Goal: Task Accomplishment & Management: Use online tool/utility

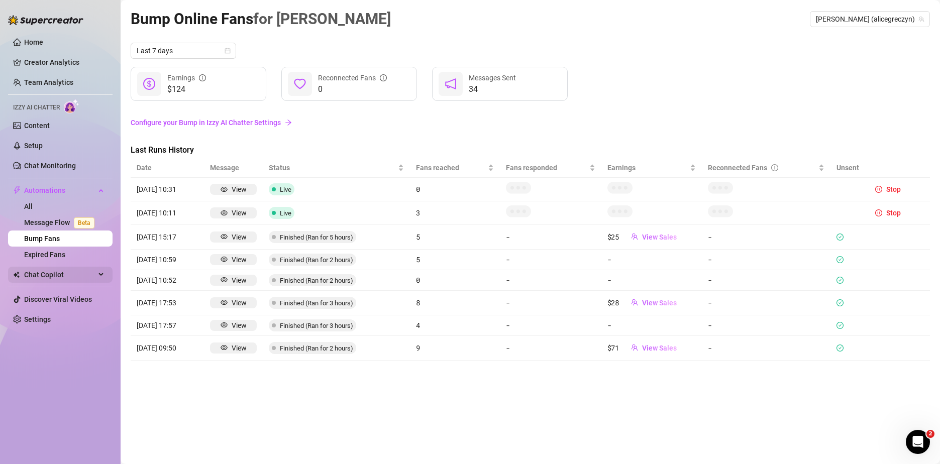
click at [60, 280] on span "Chat Copilot" at bounding box center [59, 275] width 71 height 16
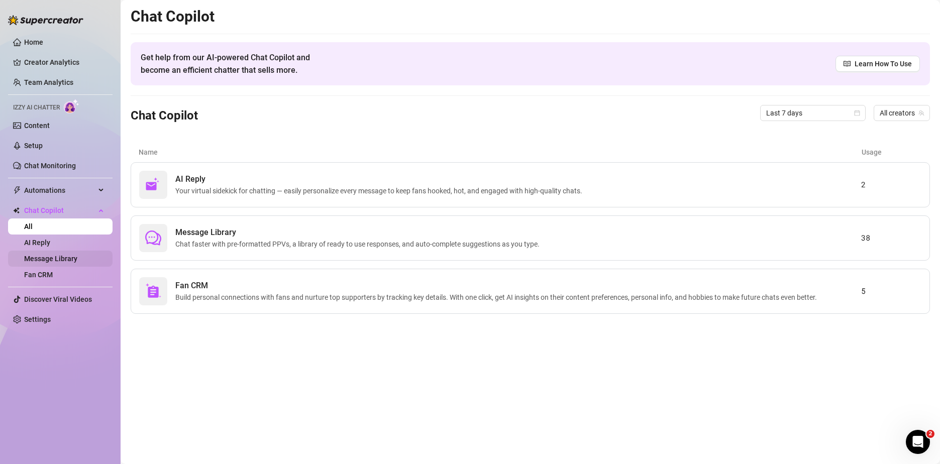
click at [60, 263] on link "Message Library" at bounding box center [50, 259] width 53 height 8
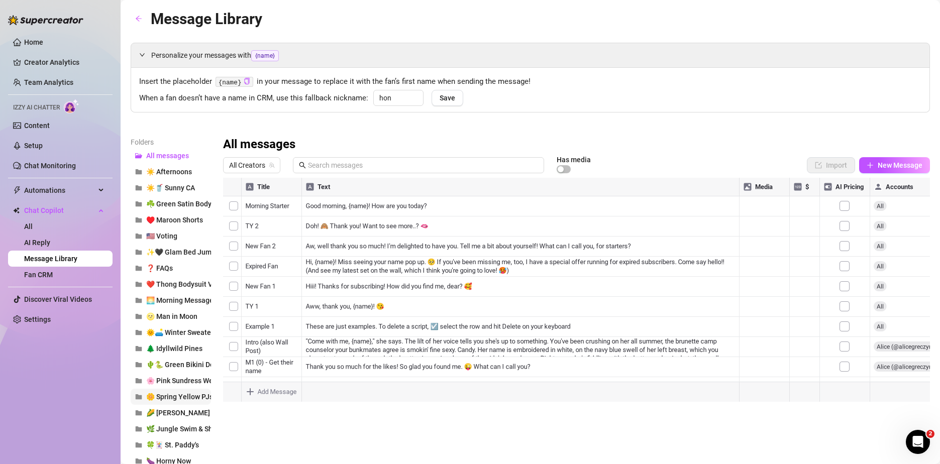
click at [184, 397] on span "🌼 Spring Yellow PJs" at bounding box center [179, 397] width 67 height 8
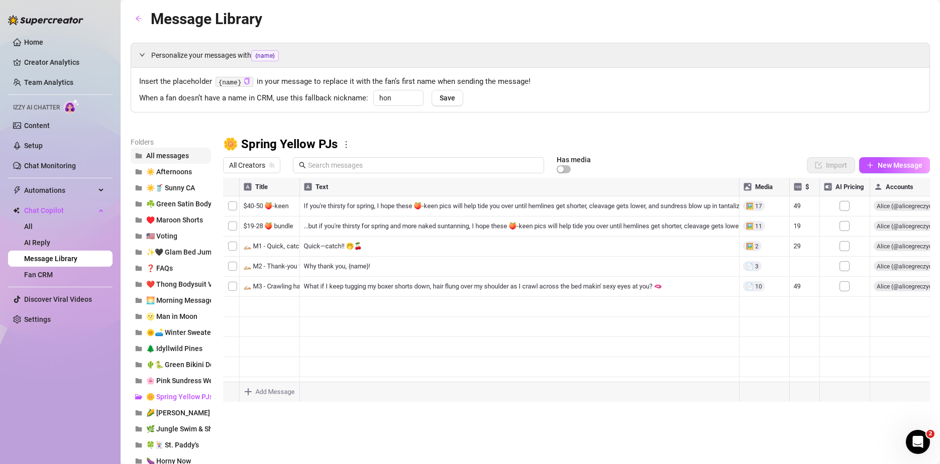
click at [188, 156] on button "All messages" at bounding box center [171, 156] width 80 height 16
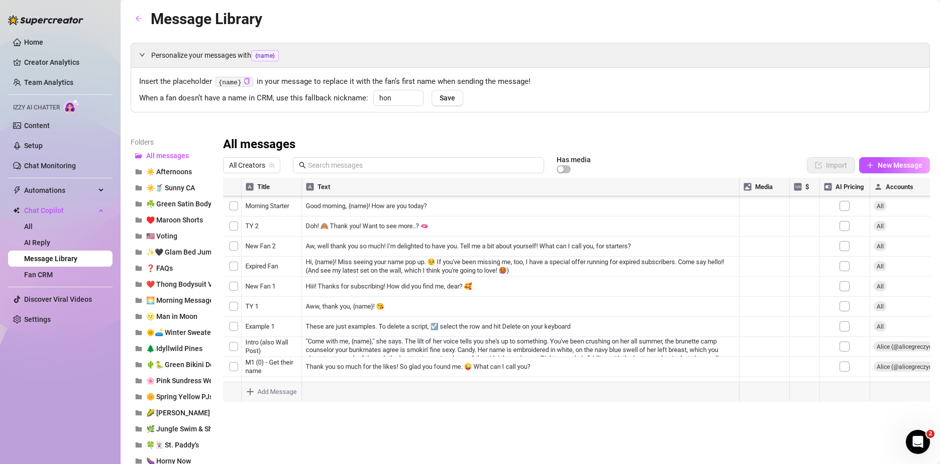
scroll to position [10, 0]
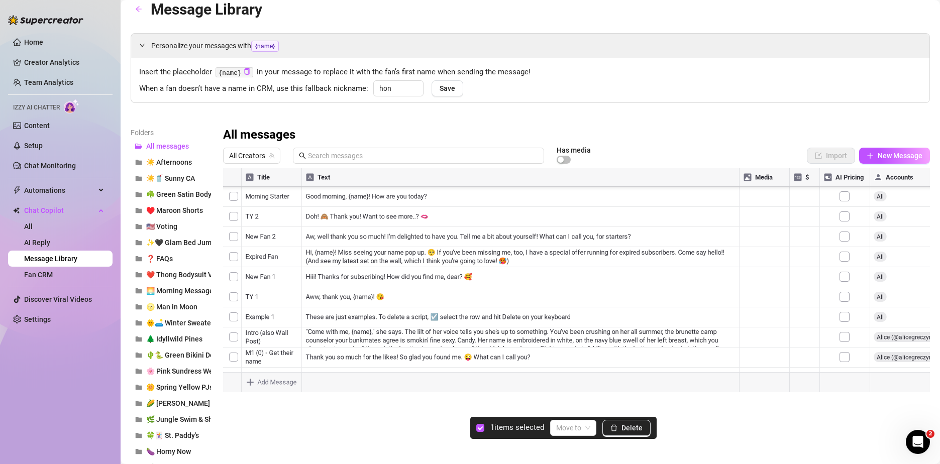
click at [234, 338] on div at bounding box center [576, 280] width 707 height 224
click at [577, 432] on input "search" at bounding box center [568, 427] width 25 height 15
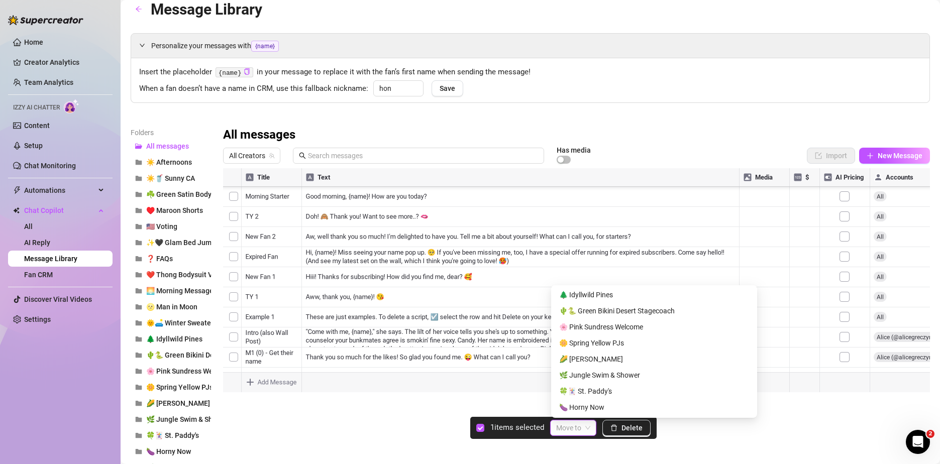
scroll to position [193, 0]
click at [601, 344] on div "🌼 Spring Yellow PJs" at bounding box center [654, 343] width 190 height 11
